Goal: Task Accomplishment & Management: Complete application form

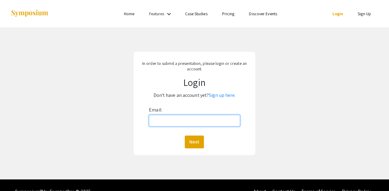
click at [179, 121] on input "Email:" at bounding box center [194, 121] width 91 height 12
type input "[EMAIL_ADDRESS][DOMAIN_NAME]"
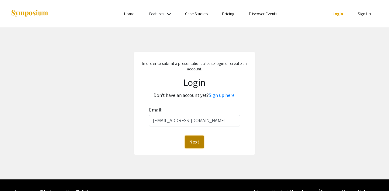
click at [191, 142] on button "Next" at bounding box center [194, 141] width 19 height 13
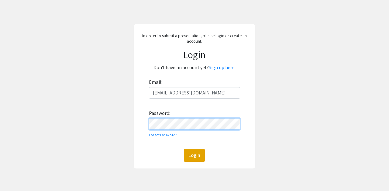
scroll to position [30, 0]
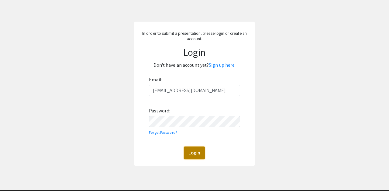
click at [195, 155] on button "Login" at bounding box center [194, 152] width 21 height 13
click at [194, 153] on button "Login" at bounding box center [194, 152] width 21 height 13
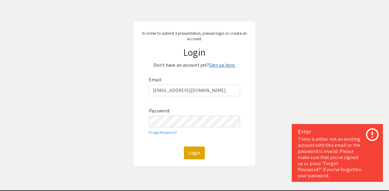
click at [228, 63] on link "Sign up here." at bounding box center [222, 65] width 27 height 6
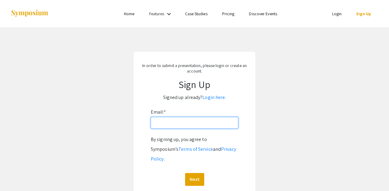
click at [176, 123] on input "Email: *" at bounding box center [195, 123] width 88 height 12
type input "[EMAIL_ADDRESS][DOMAIN_NAME]"
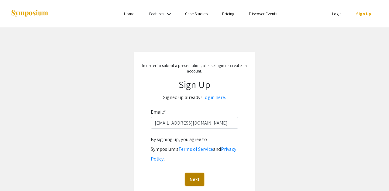
click at [197, 173] on button "Next" at bounding box center [194, 179] width 19 height 13
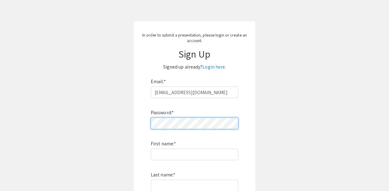
scroll to position [31, 0]
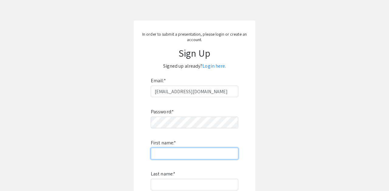
click at [168, 156] on input "First name: *" at bounding box center [195, 153] width 88 height 12
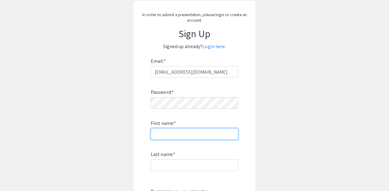
scroll to position [54, 0]
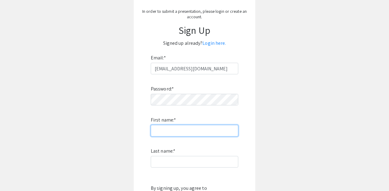
click at [169, 131] on input "First name: *" at bounding box center [195, 131] width 88 height 12
type input "[PERSON_NAME]"
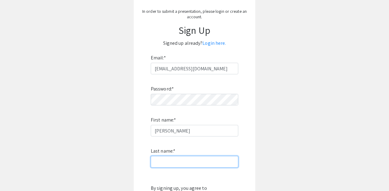
type input "[PERSON_NAME]"
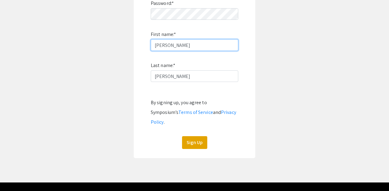
scroll to position [142, 0]
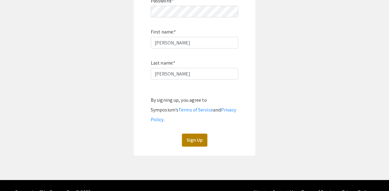
click at [199, 133] on button "Sign Up" at bounding box center [194, 139] width 25 height 13
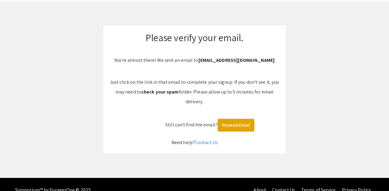
scroll to position [25, 0]
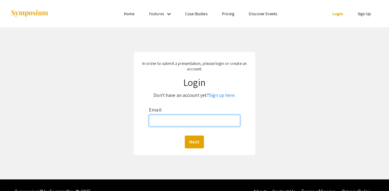
click at [160, 122] on input "Email:" at bounding box center [194, 121] width 91 height 12
type input "[EMAIL_ADDRESS][DOMAIN_NAME]"
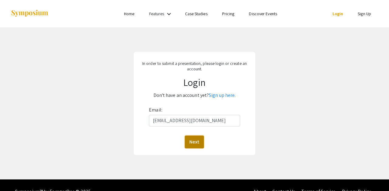
click at [191, 141] on button "Next" at bounding box center [194, 141] width 19 height 13
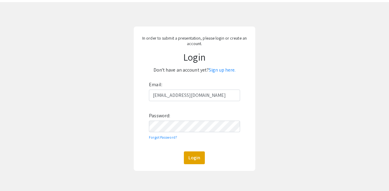
scroll to position [31, 0]
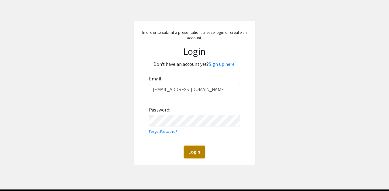
click at [194, 152] on button "Login" at bounding box center [194, 151] width 21 height 13
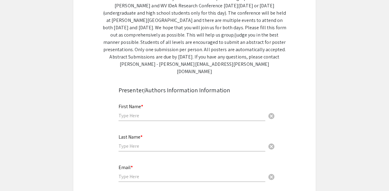
scroll to position [106, 0]
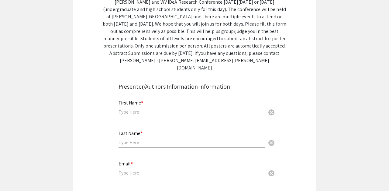
click at [124, 108] on input "text" at bounding box center [192, 111] width 147 height 6
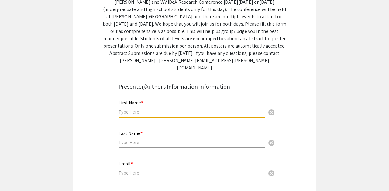
type input "[PERSON_NAME]"
type input "[EMAIL_ADDRESS][DOMAIN_NAME]"
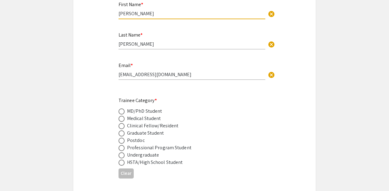
scroll to position [208, 0]
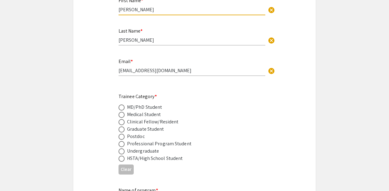
click at [122, 126] on span at bounding box center [122, 129] width 6 height 6
click at [122, 126] on input "radio" at bounding box center [122, 129] width 6 height 6
radio input "true"
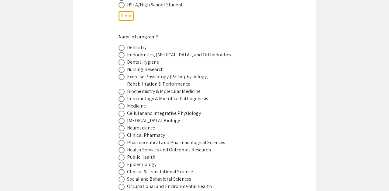
scroll to position [364, 0]
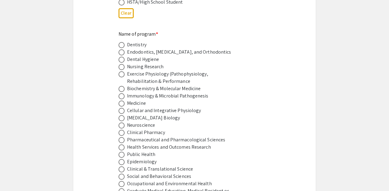
click at [122, 122] on span at bounding box center [122, 125] width 6 height 6
click at [122, 122] on input "radio" at bounding box center [122, 125] width 6 height 6
radio input "true"
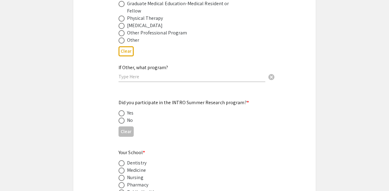
scroll to position [553, 0]
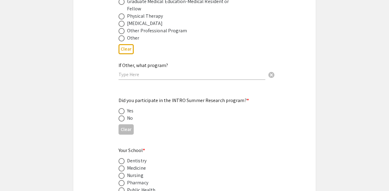
click at [122, 115] on span at bounding box center [122, 118] width 6 height 6
click at [122, 115] on input "radio" at bounding box center [122, 118] width 6 height 6
radio input "true"
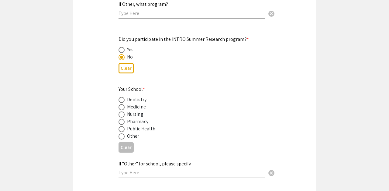
scroll to position [615, 0]
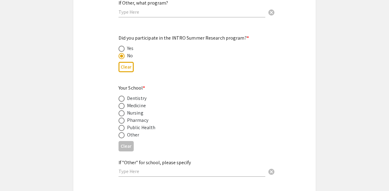
click at [121, 103] on span at bounding box center [122, 106] width 6 height 6
click at [121, 103] on input "radio" at bounding box center [122, 106] width 6 height 6
radio input "true"
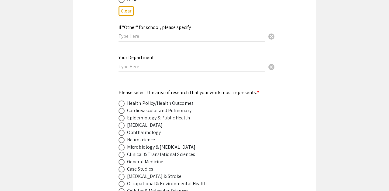
scroll to position [751, 0]
click at [124, 63] on input "text" at bounding box center [192, 66] width 147 height 6
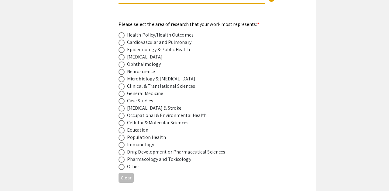
scroll to position [821, 0]
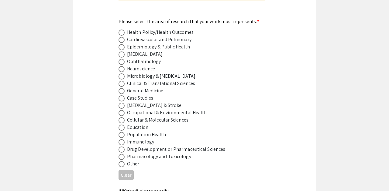
type input "Neuroscience"
click at [120, 66] on span at bounding box center [122, 69] width 6 height 6
click at [120, 66] on input "radio" at bounding box center [122, 69] width 6 height 6
radio input "true"
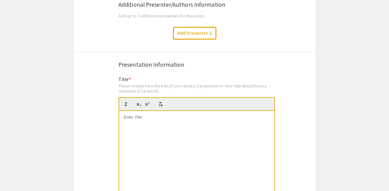
scroll to position [1053, 0]
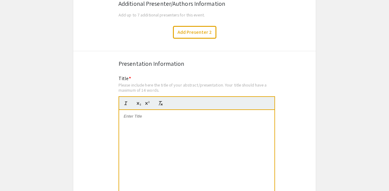
click at [132, 114] on p at bounding box center [197, 115] width 146 height 5
click at [128, 113] on p at bounding box center [197, 115] width 146 height 5
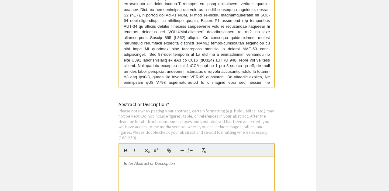
scroll to position [1165, 0]
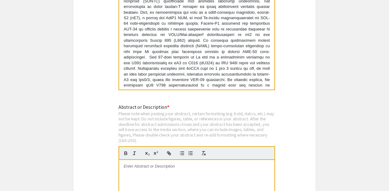
click at [180, 68] on p "To determine the importance of direct eB3-PSD-95 interaction for the synaptic d…" at bounding box center [197, 68] width 146 height 174
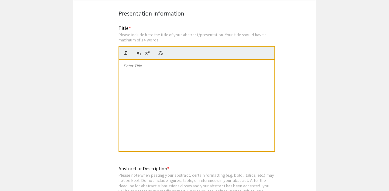
scroll to position [0, 0]
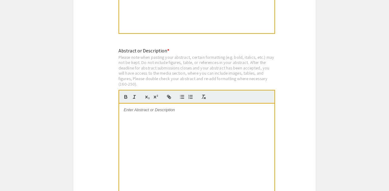
scroll to position [1222, 0]
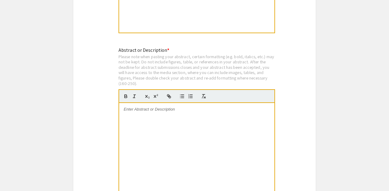
click at [144, 116] on div at bounding box center [196, 148] width 155 height 91
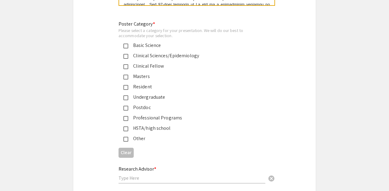
scroll to position [1404, 0]
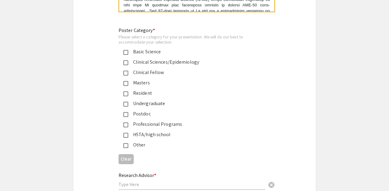
click at [126, 50] on mat-pseudo-checkbox at bounding box center [125, 52] width 5 height 5
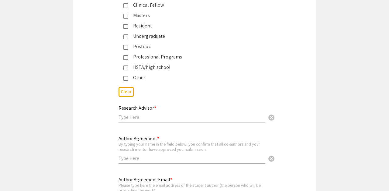
scroll to position [1483, 0]
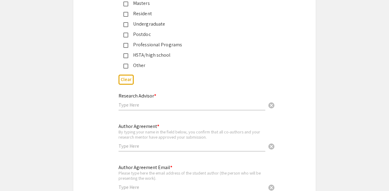
click at [132, 102] on input "text" at bounding box center [192, 104] width 147 height 6
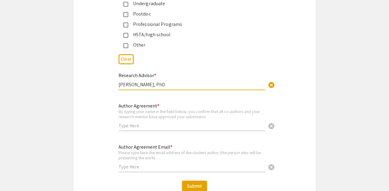
scroll to position [1506, 0]
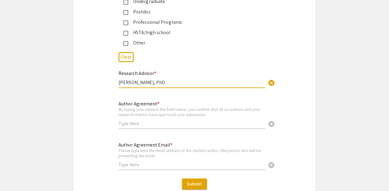
type input "Martin Hruska, PhD"
click at [127, 120] on input "text" at bounding box center [192, 123] width 147 height 6
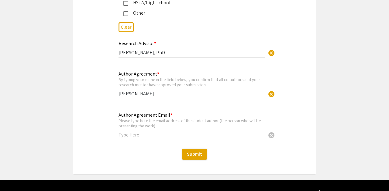
scroll to position [1536, 0]
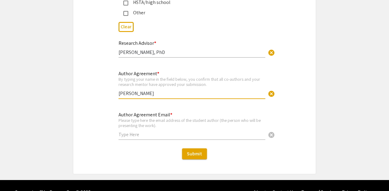
type input "Yeasmin Akter"
click at [125, 132] on input "text" at bounding box center [192, 134] width 147 height 6
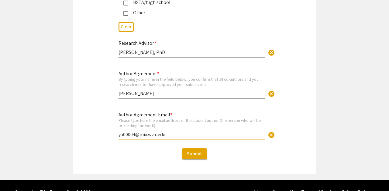
click at [158, 132] on input "ya00004@mix.wvu..edu" at bounding box center [192, 134] width 147 height 6
type input "[EMAIL_ADDRESS][DOMAIN_NAME]"
click at [240, 150] on div "Submit" at bounding box center [194, 153] width 242 height 11
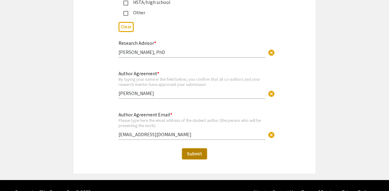
click at [197, 150] on span "Submit" at bounding box center [194, 153] width 15 height 6
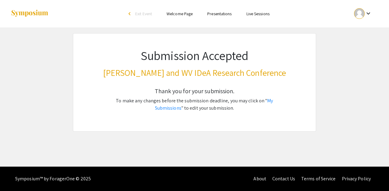
click at [367, 13] on mat-icon "keyboard_arrow_down" at bounding box center [368, 13] width 7 height 7
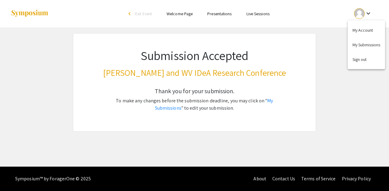
click at [367, 13] on div at bounding box center [194, 95] width 389 height 191
